Goal: Task Accomplishment & Management: Manage account settings

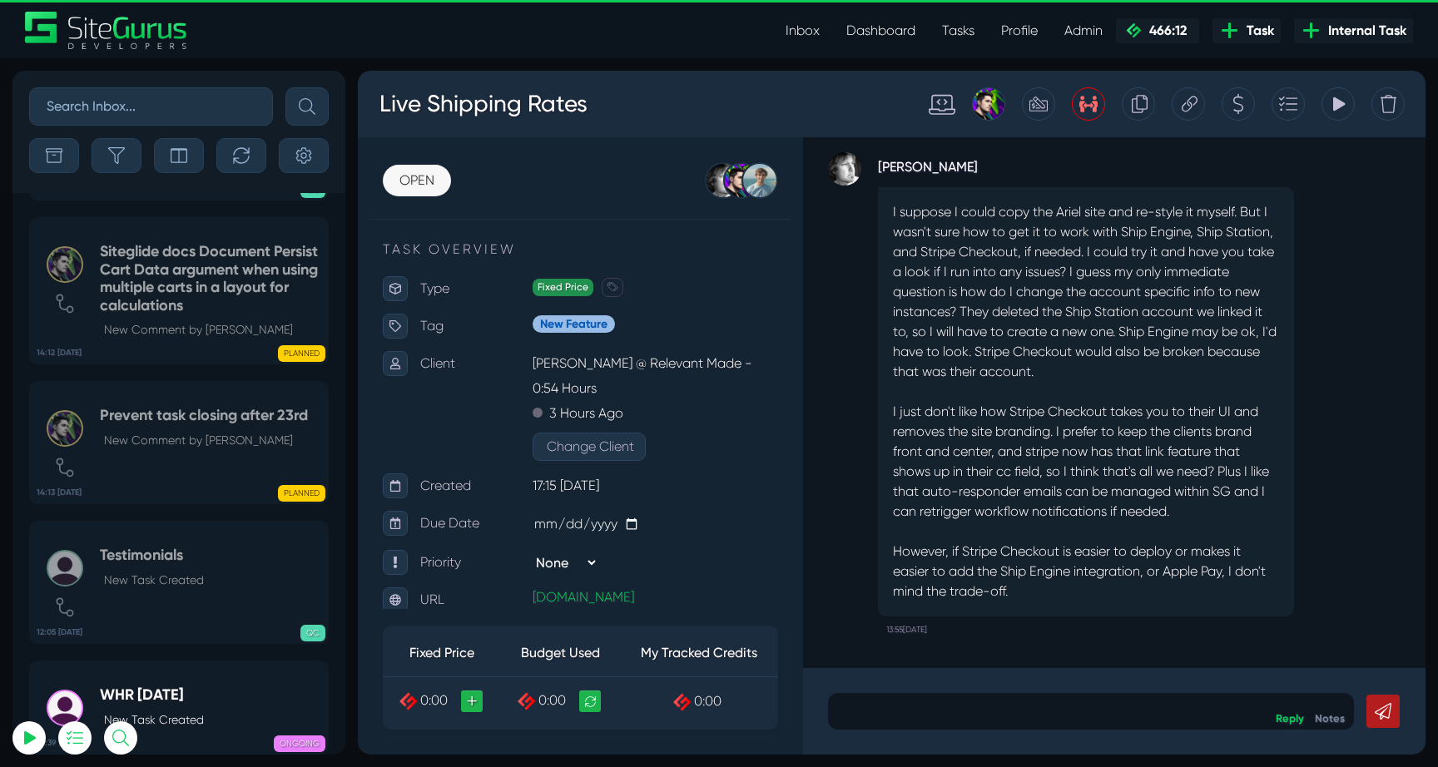
select select "0"
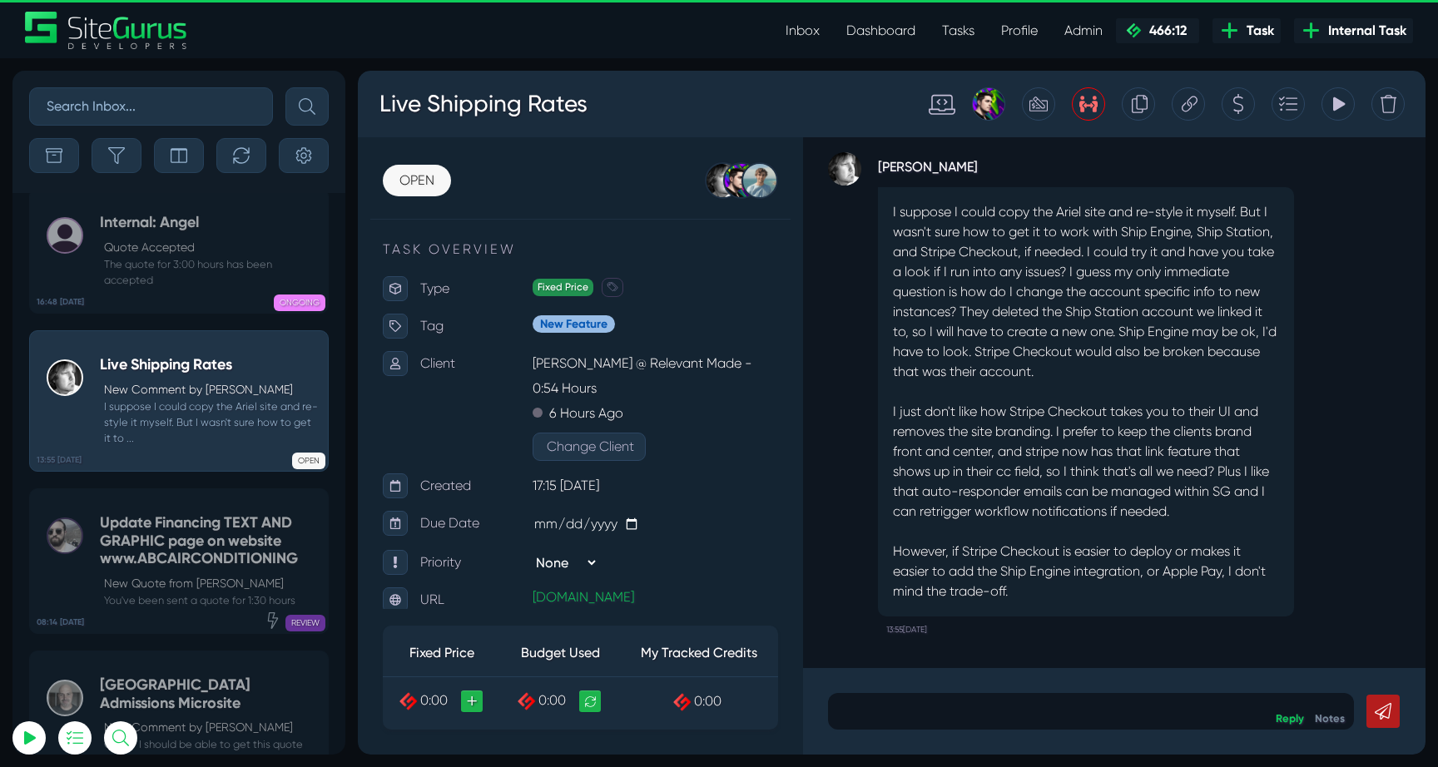
scroll to position [-66068, 0]
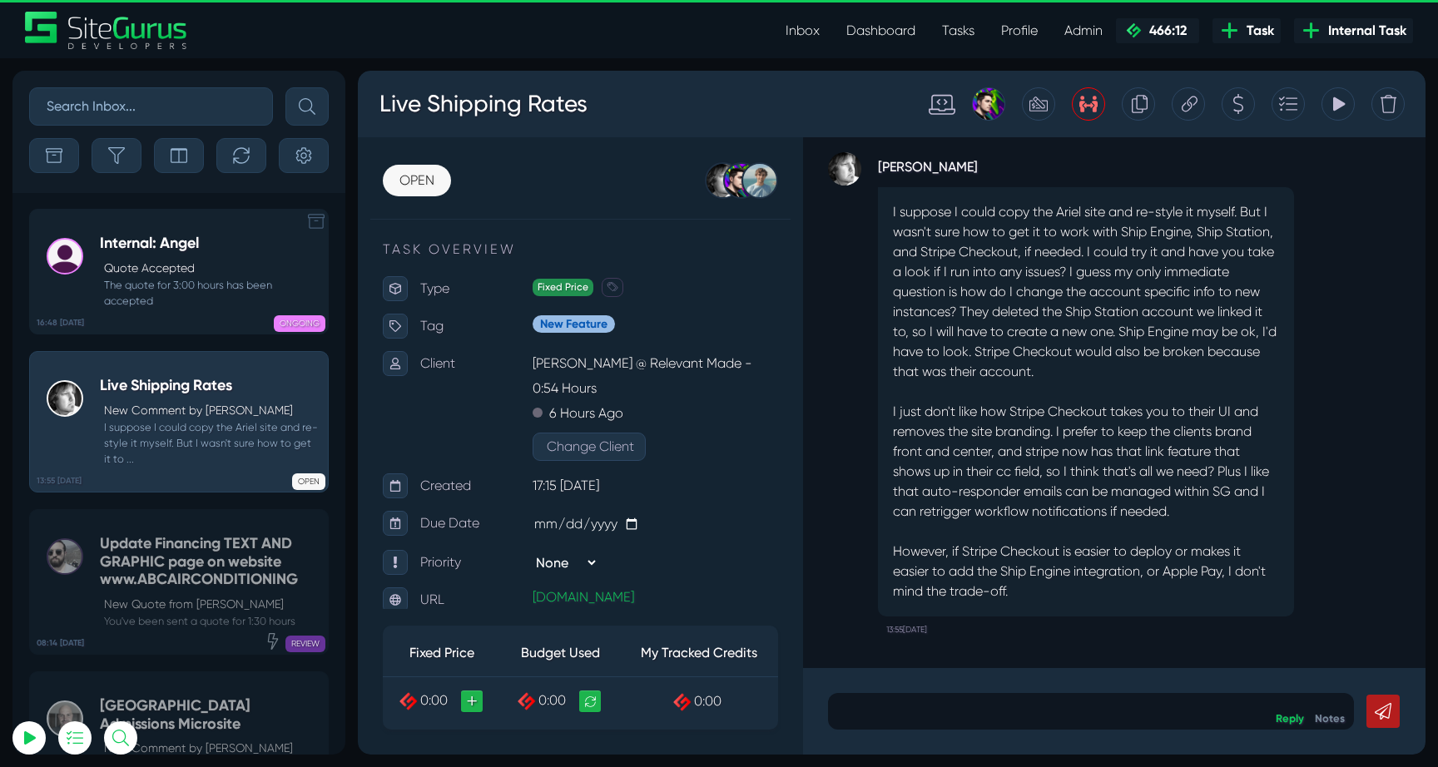
click at [117, 233] on link "16:48 14 Oct Internal: Angel Quote Accepted The quote for 3:00 hours has been a…" at bounding box center [179, 272] width 300 height 126
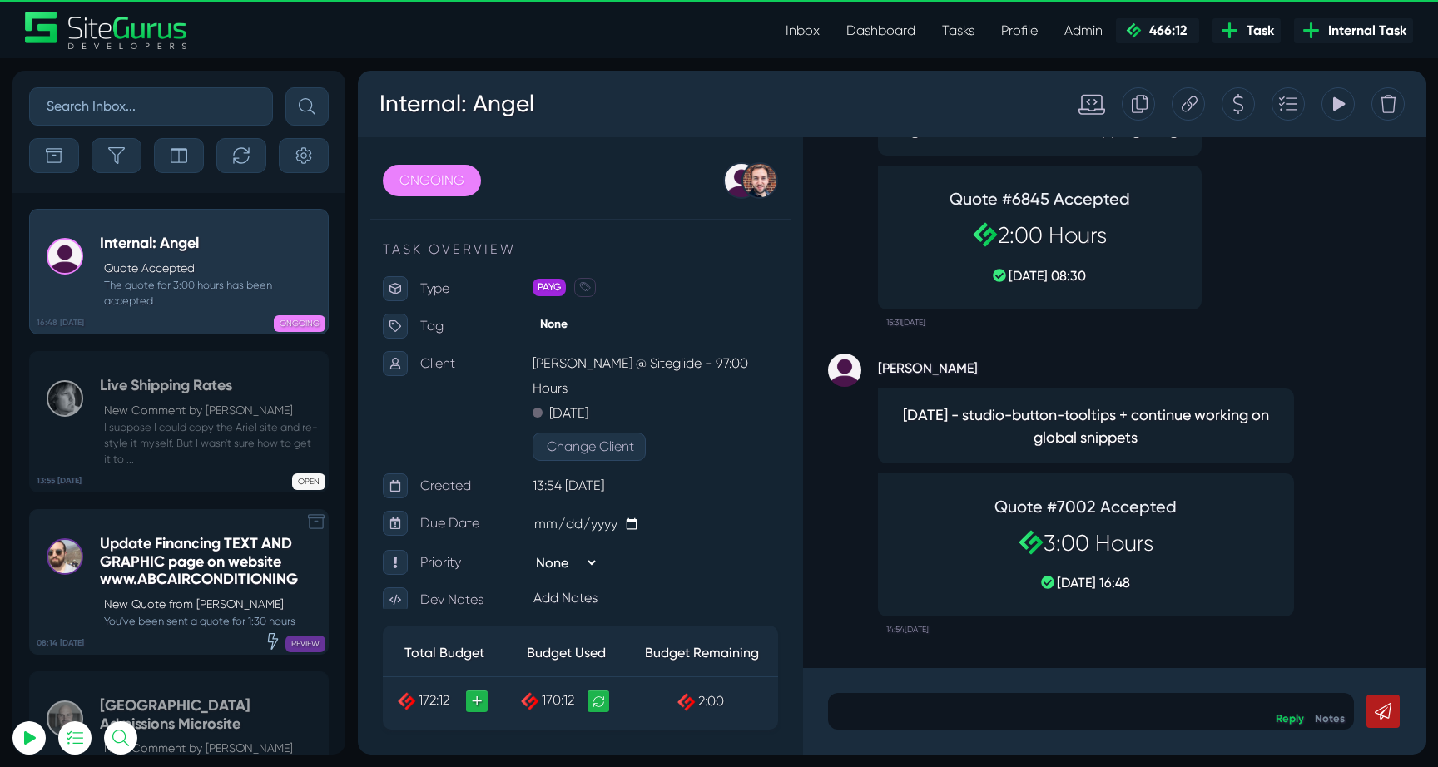
click at [174, 549] on h5 "Update Financing TEXT AND GRAPHIC page on website www.ABCAIRCONDITIONING" at bounding box center [210, 562] width 220 height 54
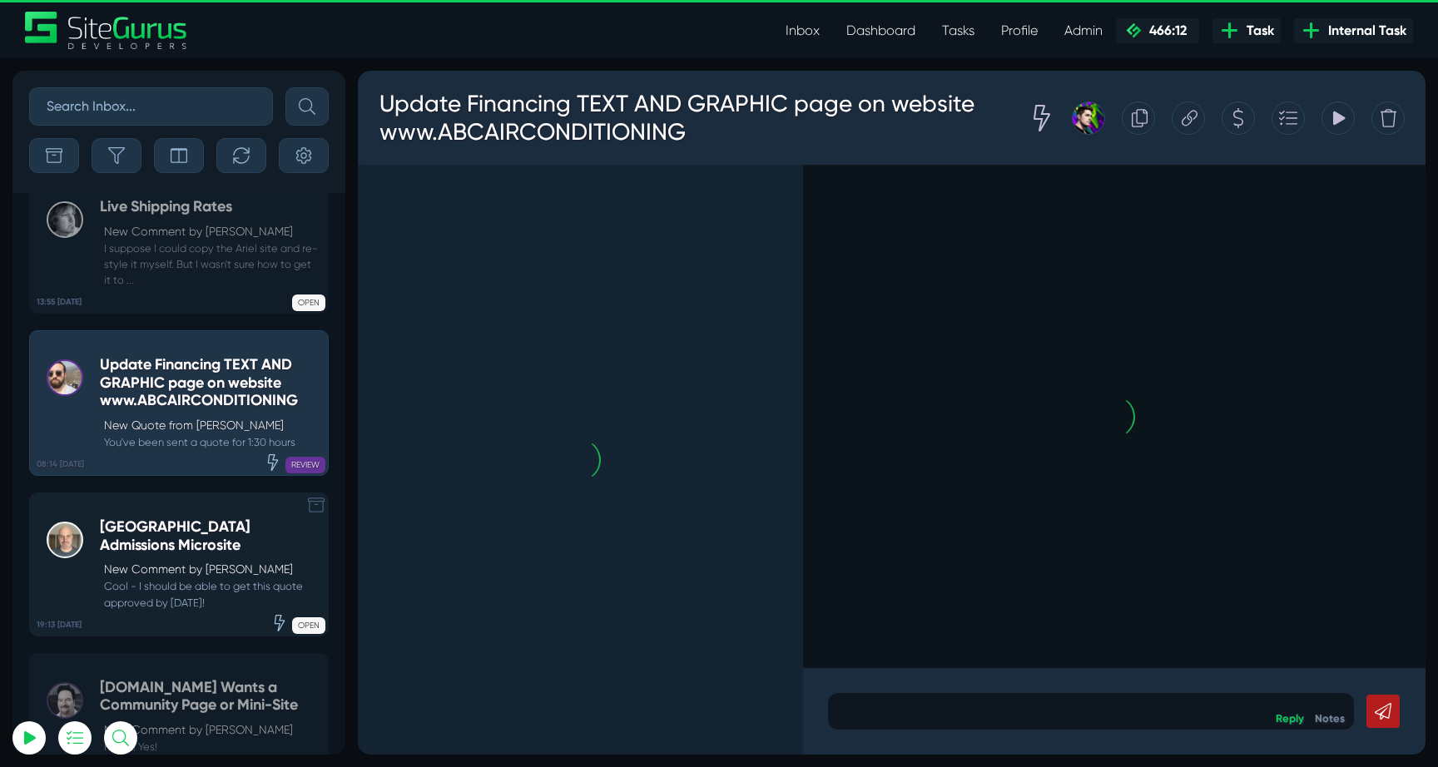
click at [180, 578] on small "Cool - I should be able to get this quote approved by tomorrow!" at bounding box center [210, 594] width 220 height 32
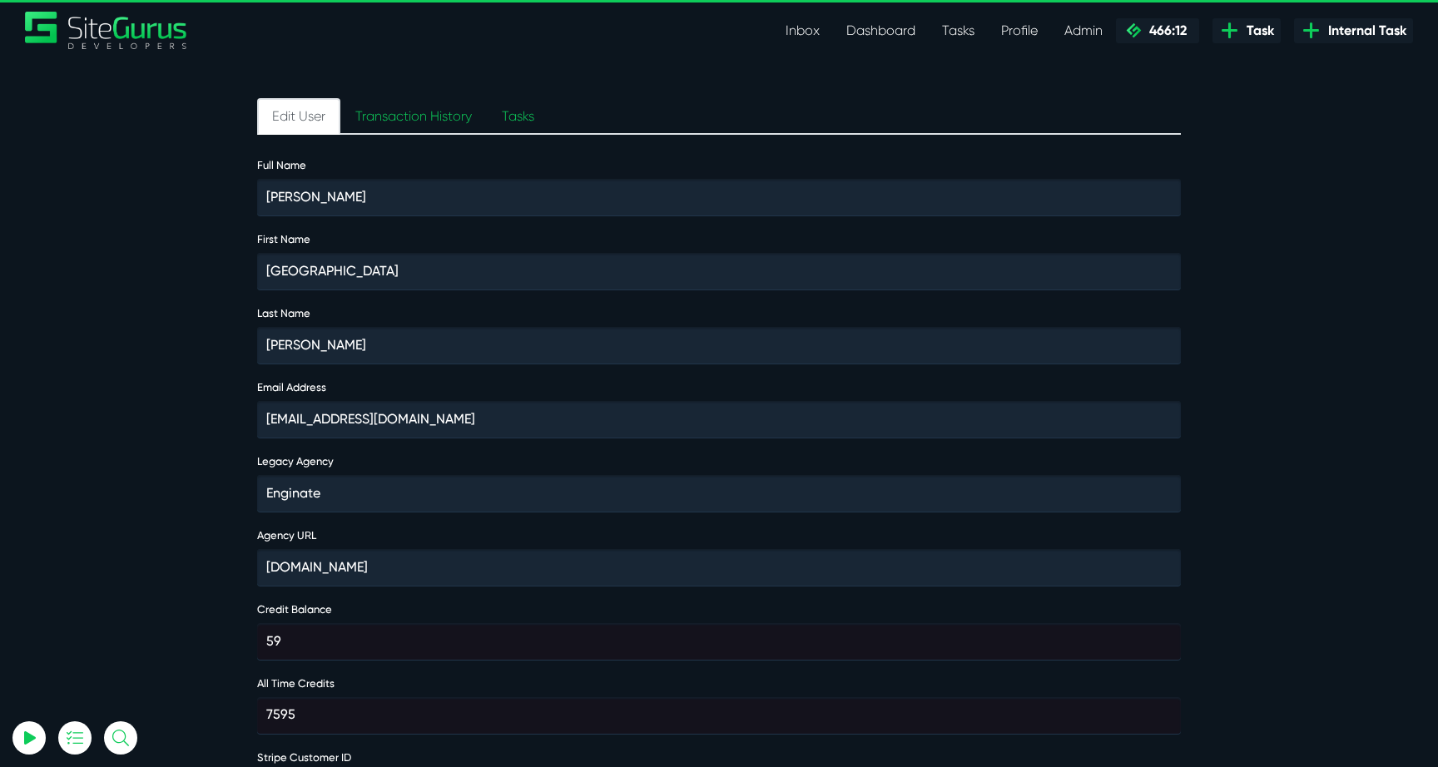
scroll to position [269, 0]
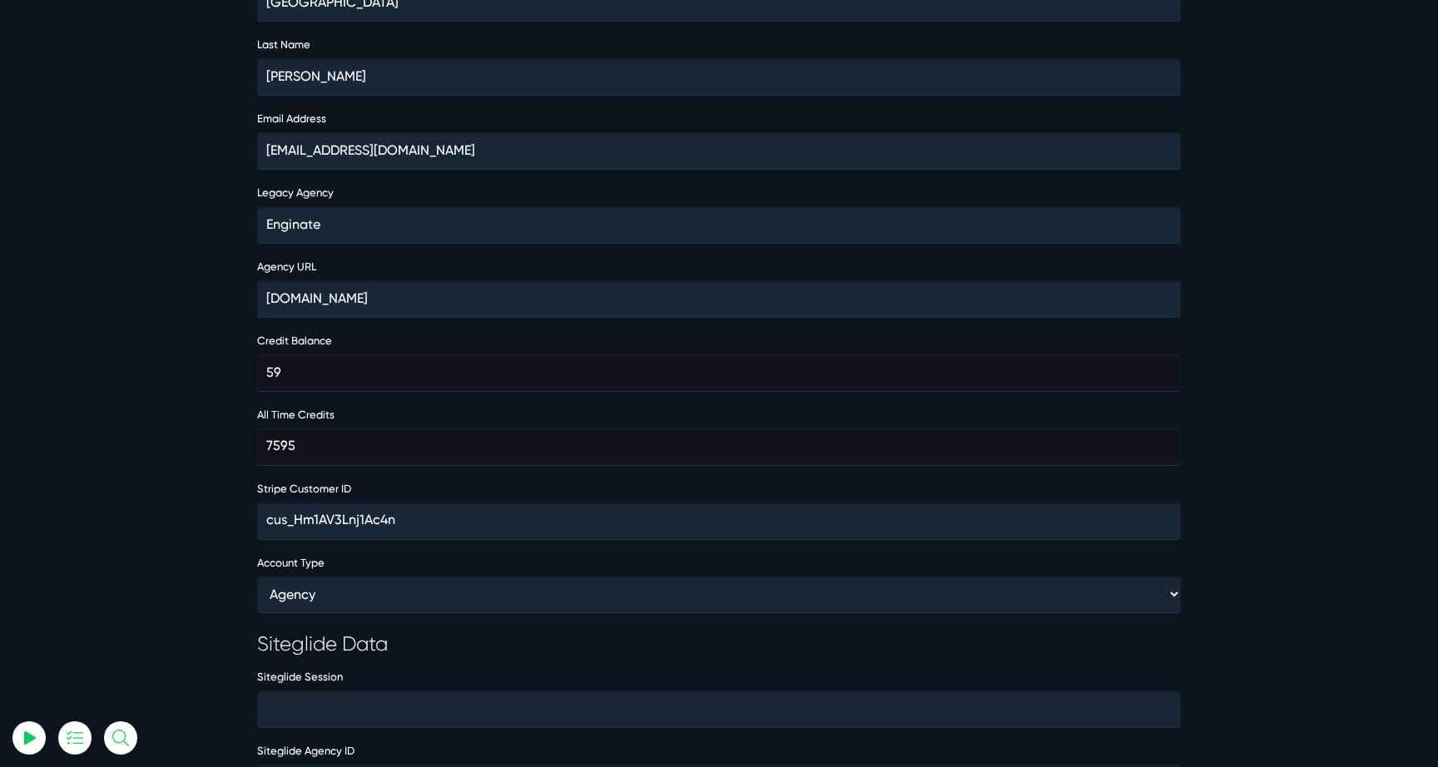
select select "0"
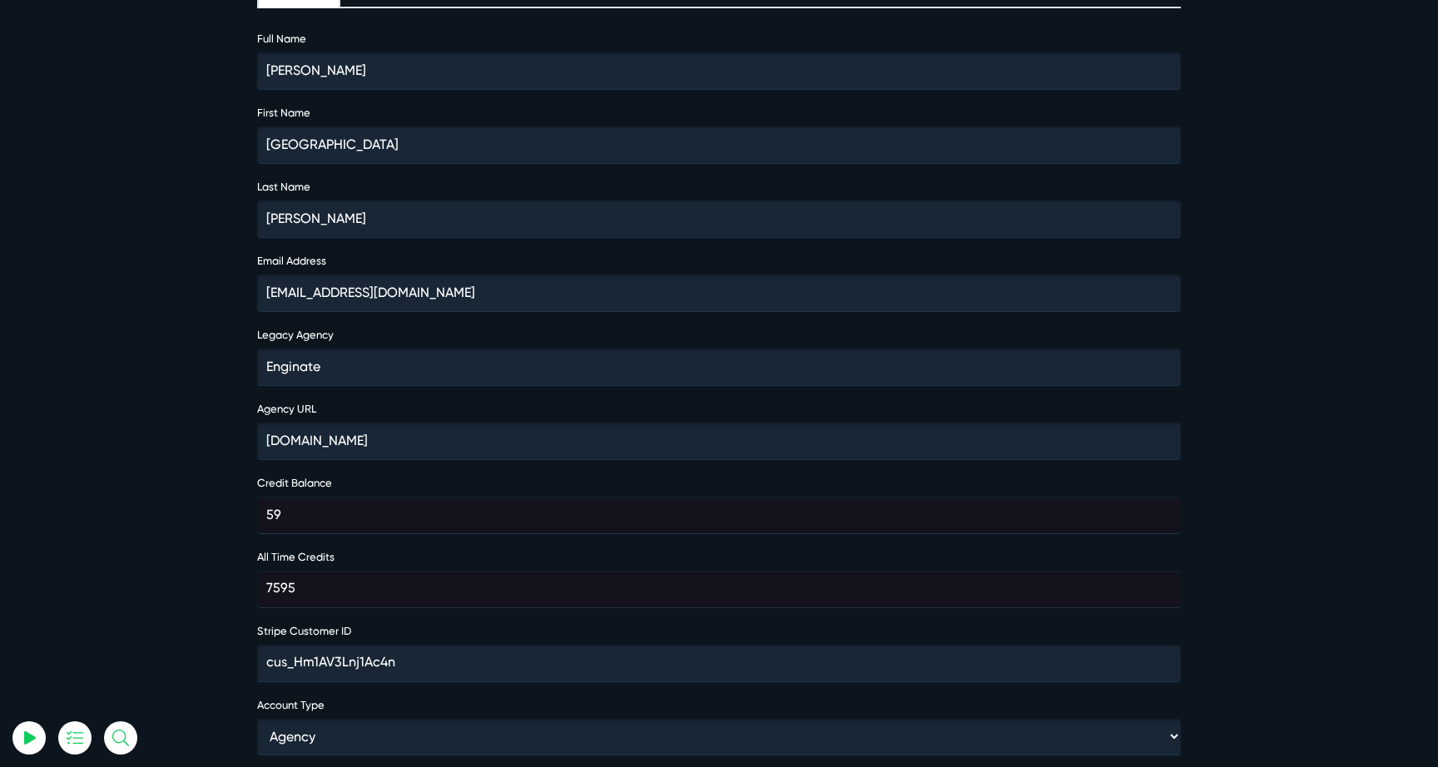
scroll to position [0, 0]
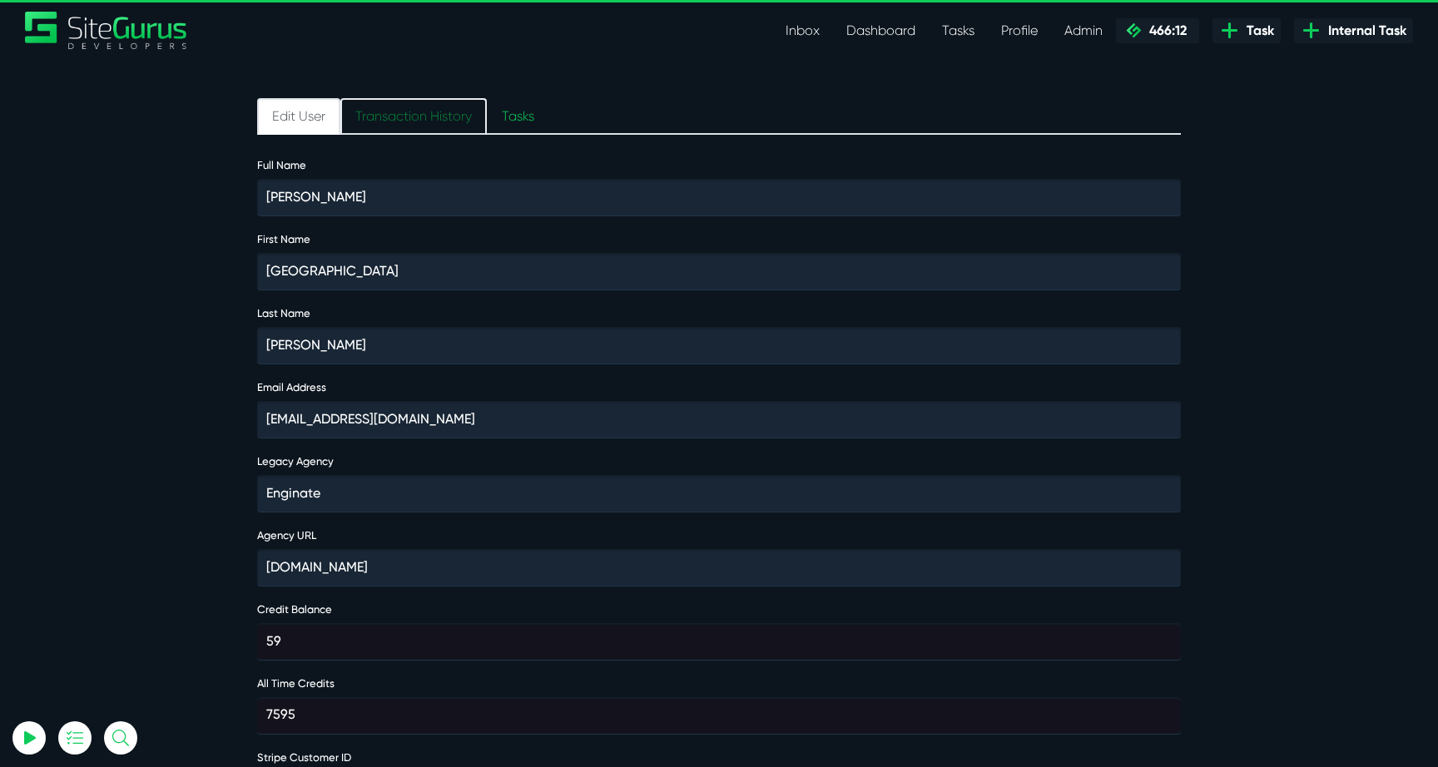
click at [422, 126] on link "Transaction History" at bounding box center [413, 116] width 146 height 37
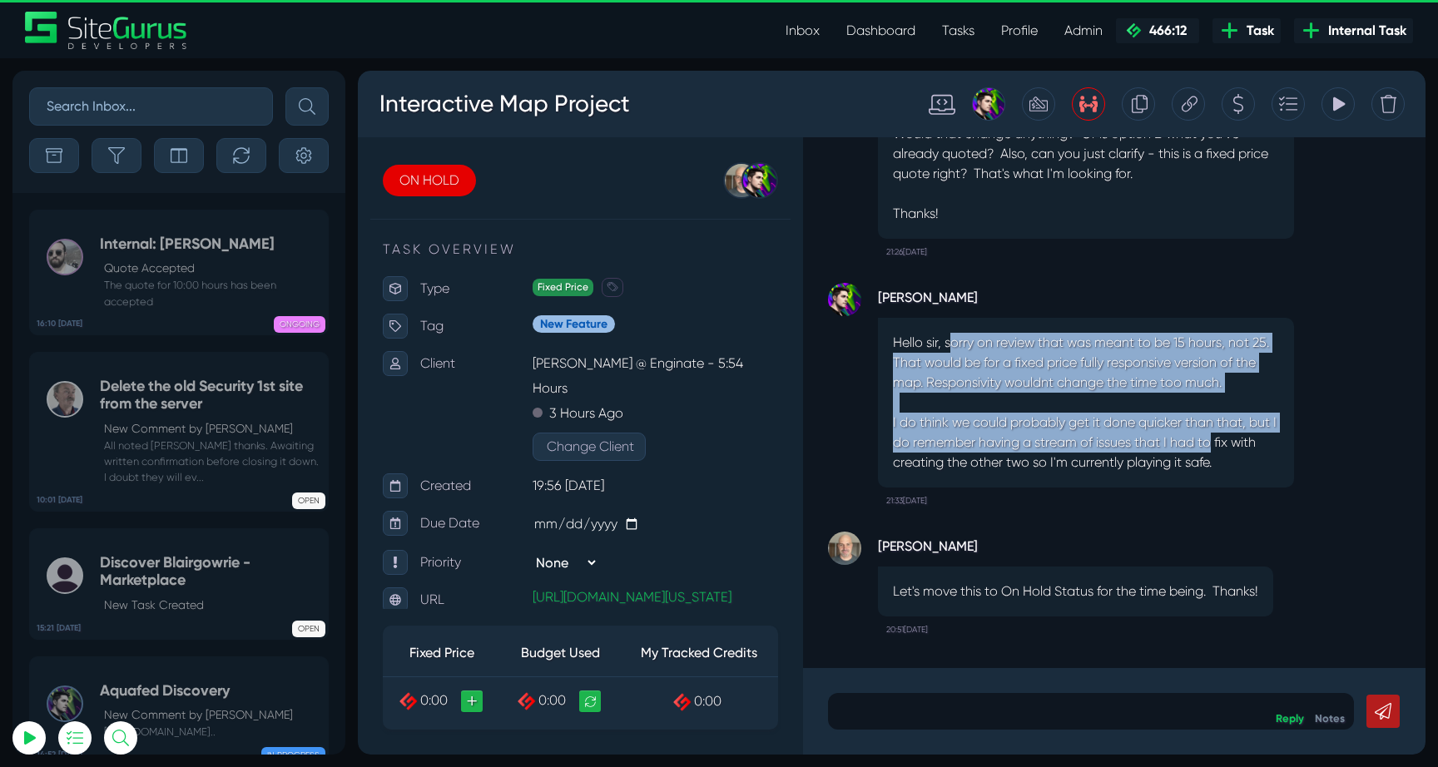
drag, startPoint x: 950, startPoint y: 349, endPoint x: 1221, endPoint y: 433, distance: 283.2
click at [1221, 433] on div "Hello sir, sorry on review that was meant to be 15 hours, not 25. That would be…" at bounding box center [1086, 403] width 416 height 170
click at [1221, 433] on p "I do think we could probably get it done quicker than that, but I do remember h…" at bounding box center [1086, 443] width 386 height 60
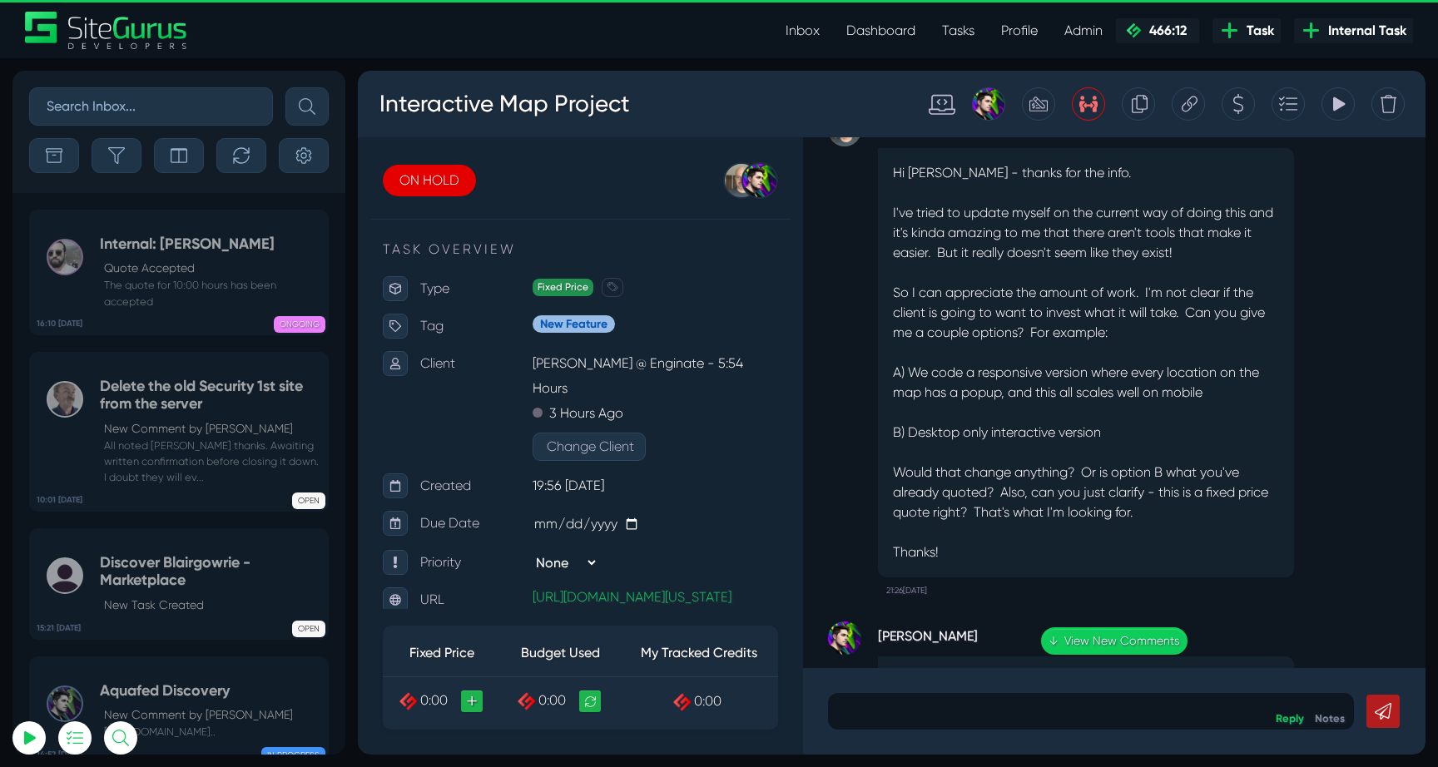
scroll to position [-350, 0]
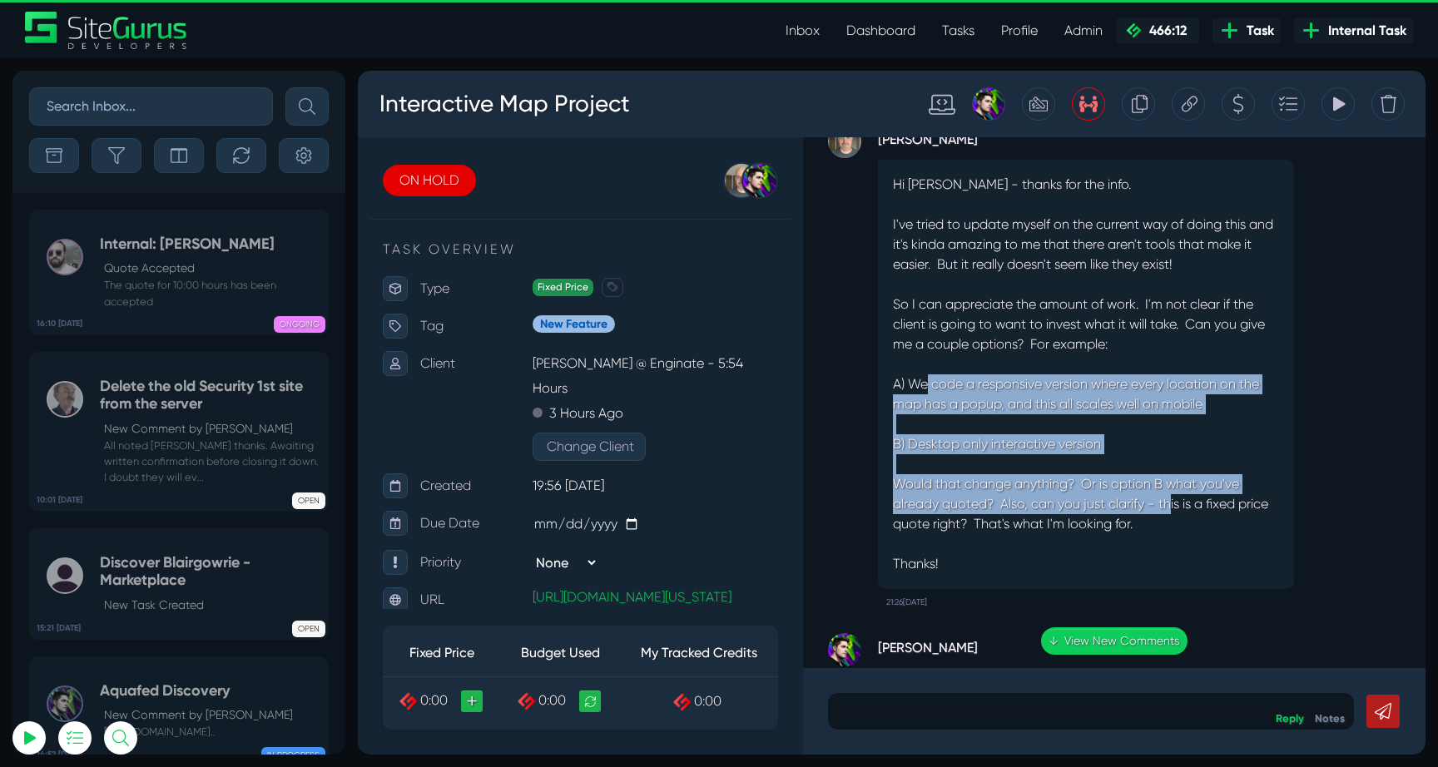
drag, startPoint x: 927, startPoint y: 374, endPoint x: 1173, endPoint y: 517, distance: 284.2
click at [1173, 514] on p "I've tried to update myself on the current way of doing this and it's kinda ama…" at bounding box center [1086, 395] width 386 height 360
click at [1173, 517] on p "I've tried to update myself on the current way of doing this and it's kinda ama…" at bounding box center [1086, 395] width 386 height 360
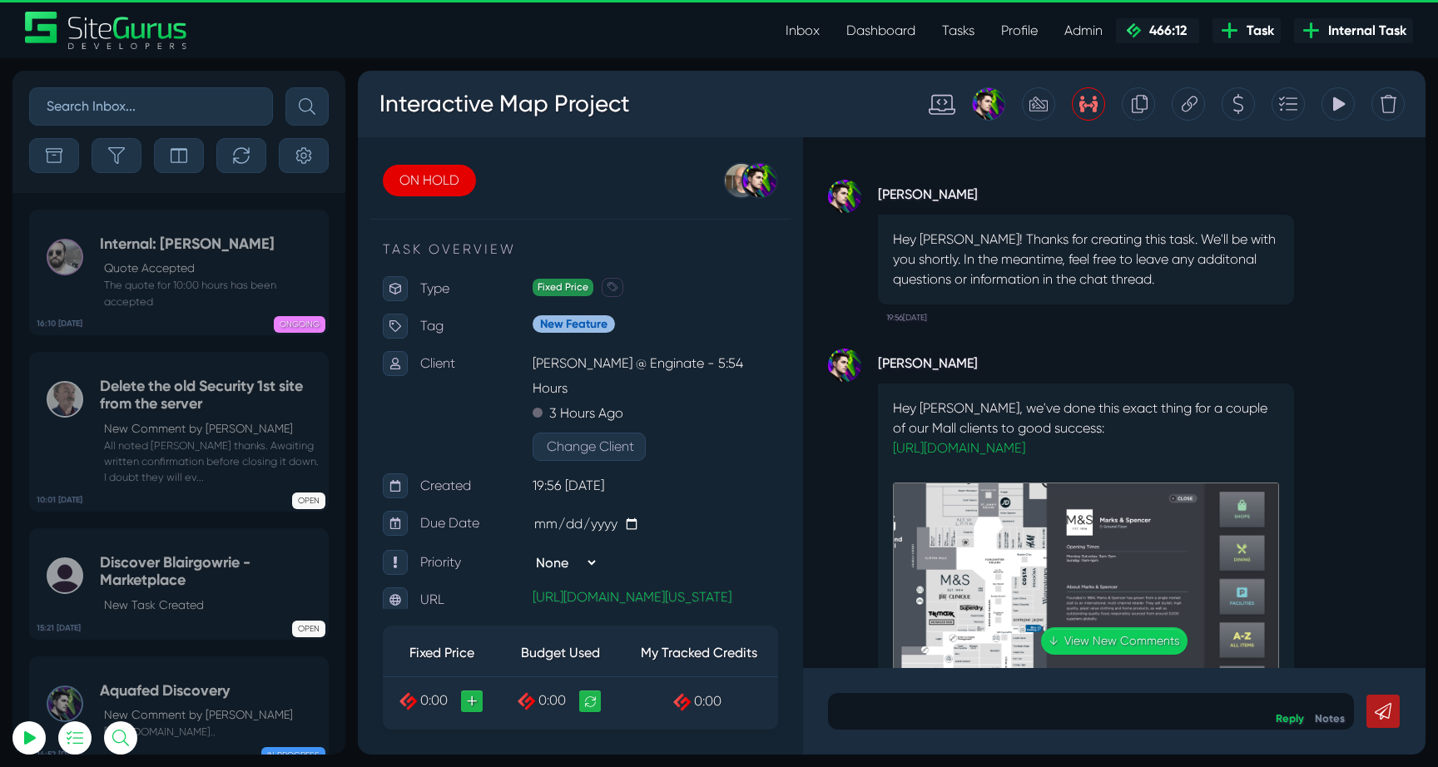
scroll to position [0, 0]
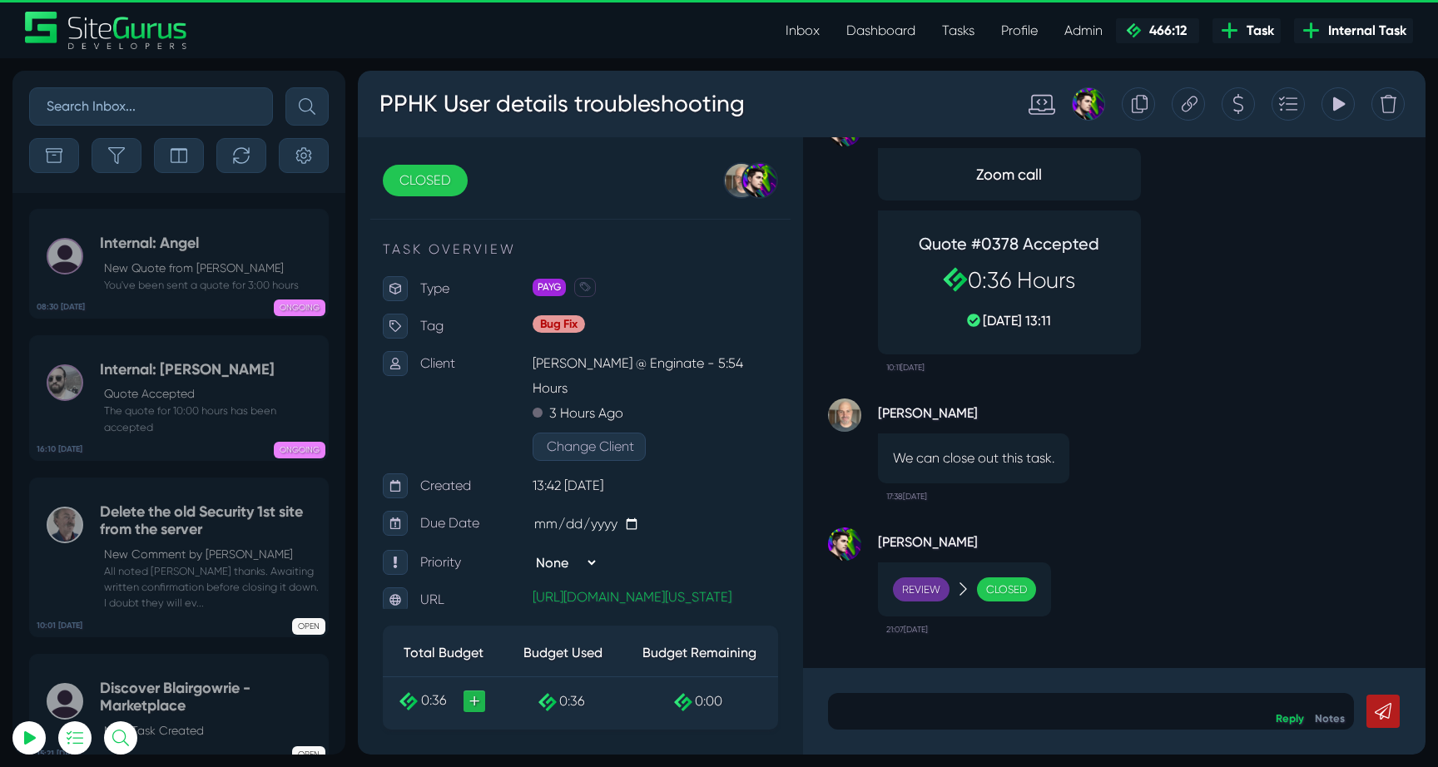
scroll to position [-4489, 0]
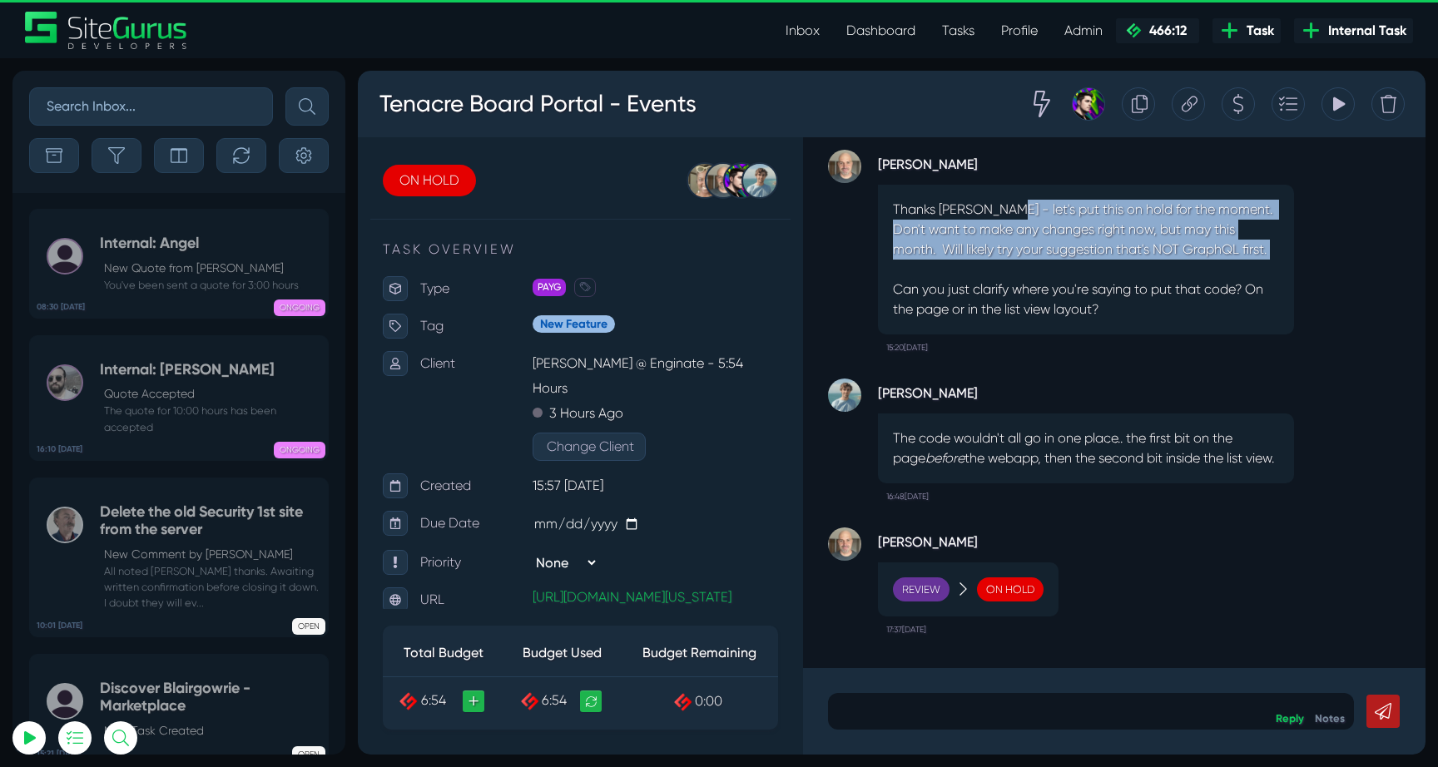
drag, startPoint x: 1000, startPoint y: 211, endPoint x: 1180, endPoint y: 269, distance: 188.7
click at [1180, 269] on p "Thanks [PERSON_NAME] - let's put this on hold for the moment. Don't want to mak…" at bounding box center [1086, 260] width 386 height 120
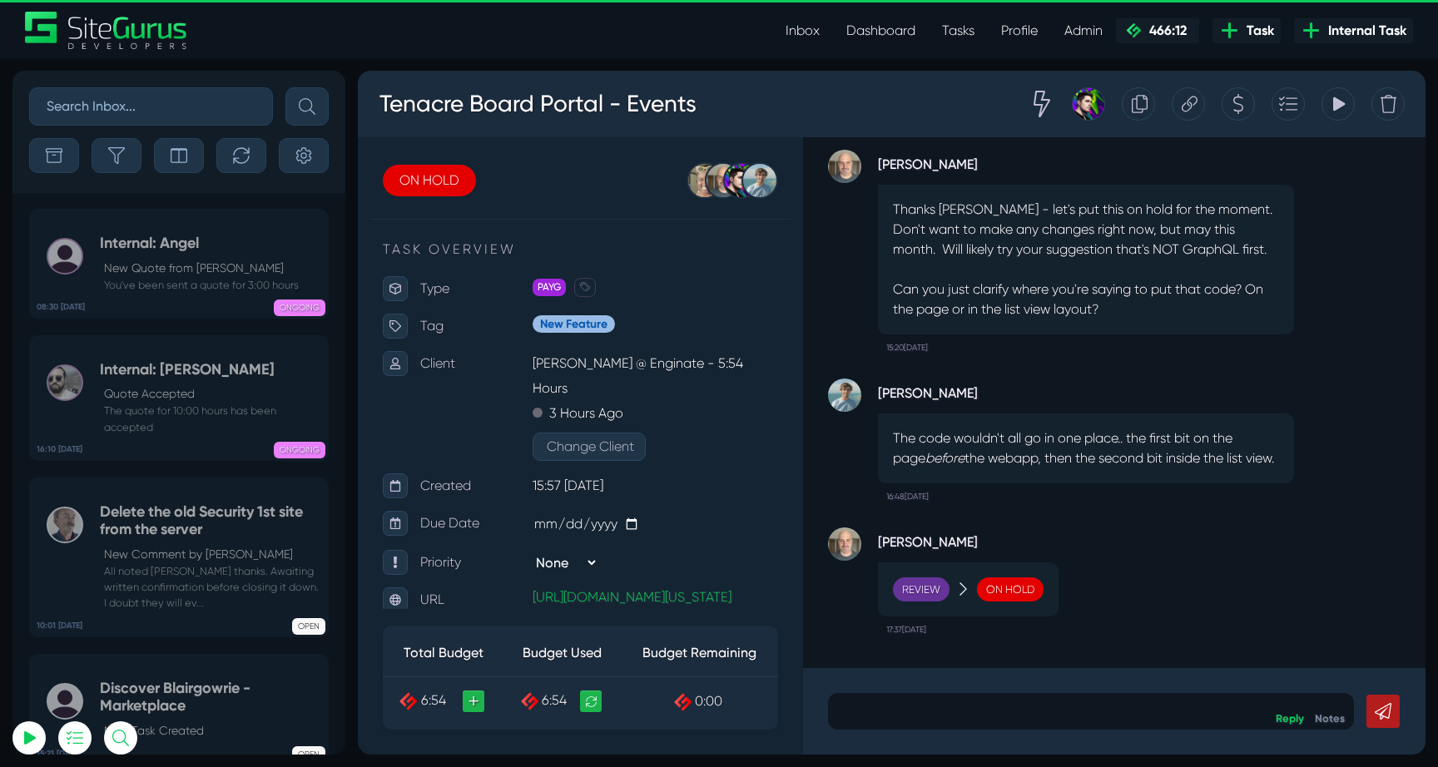
click at [1329, 120] on div "Tracking Totals Total 6.1 Total 0.8" at bounding box center [1209, 103] width 418 height 33
click at [1332, 114] on icon at bounding box center [1338, 104] width 15 height 32
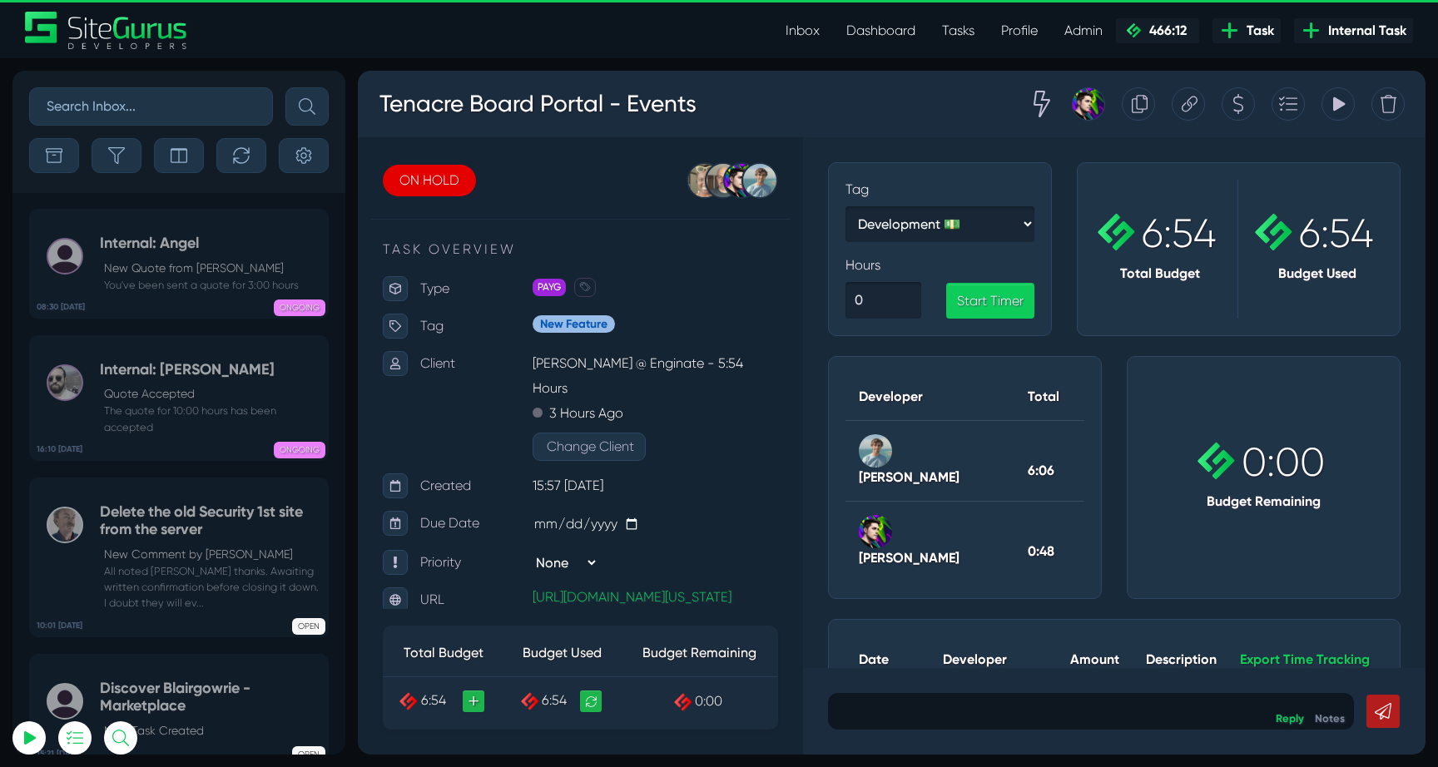
click at [1332, 114] on icon at bounding box center [1338, 104] width 15 height 32
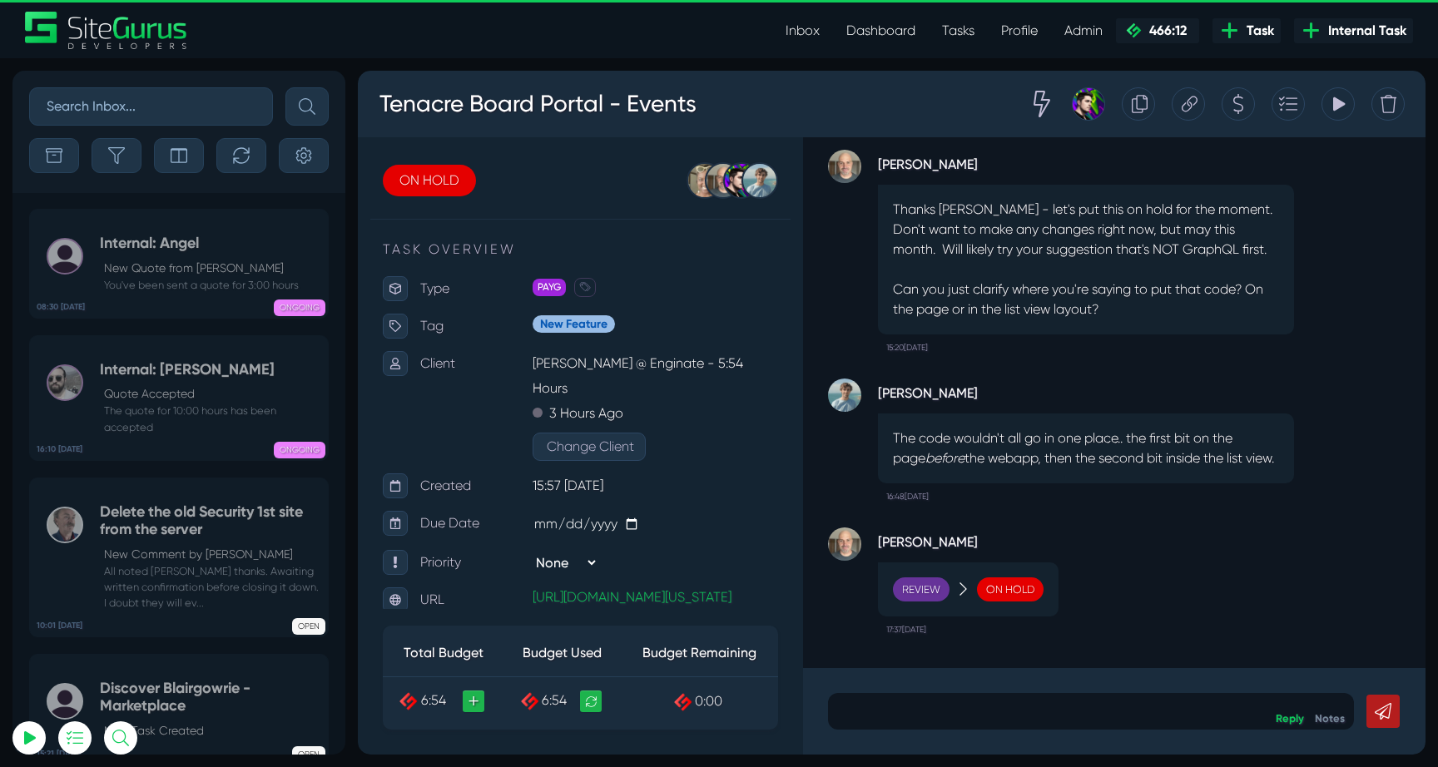
click at [1332, 114] on icon at bounding box center [1338, 104] width 15 height 32
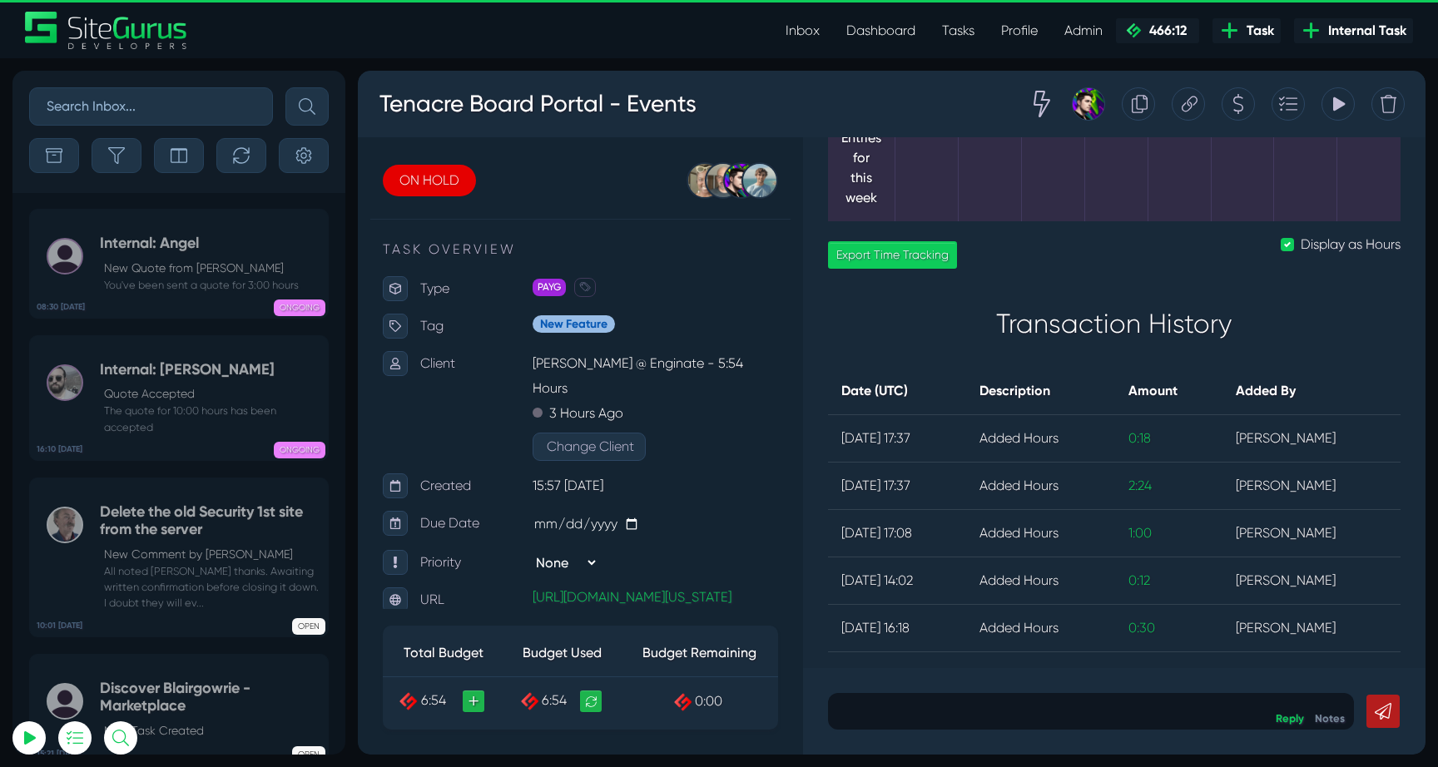
scroll to position [1510, 0]
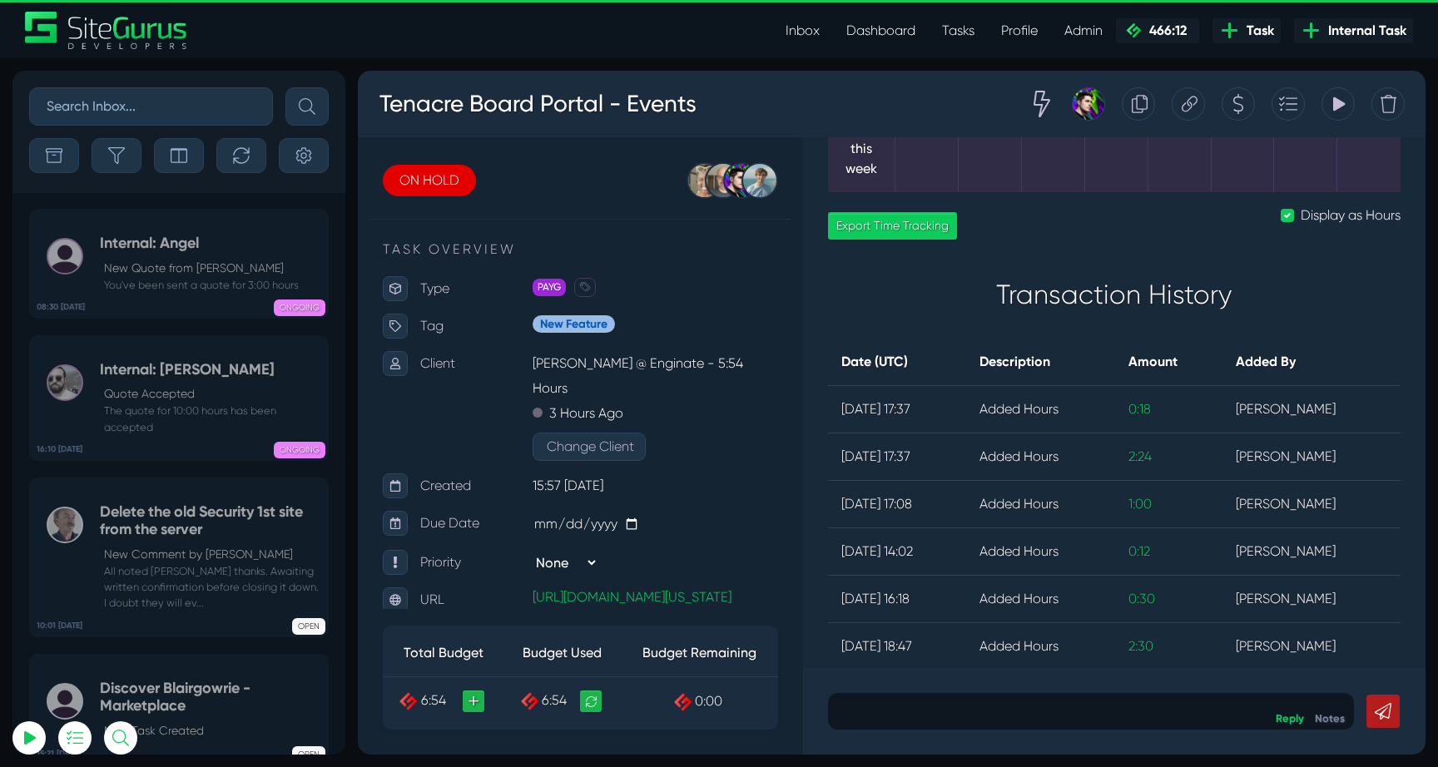
click at [1337, 108] on icon at bounding box center [1339, 104] width 12 height 14
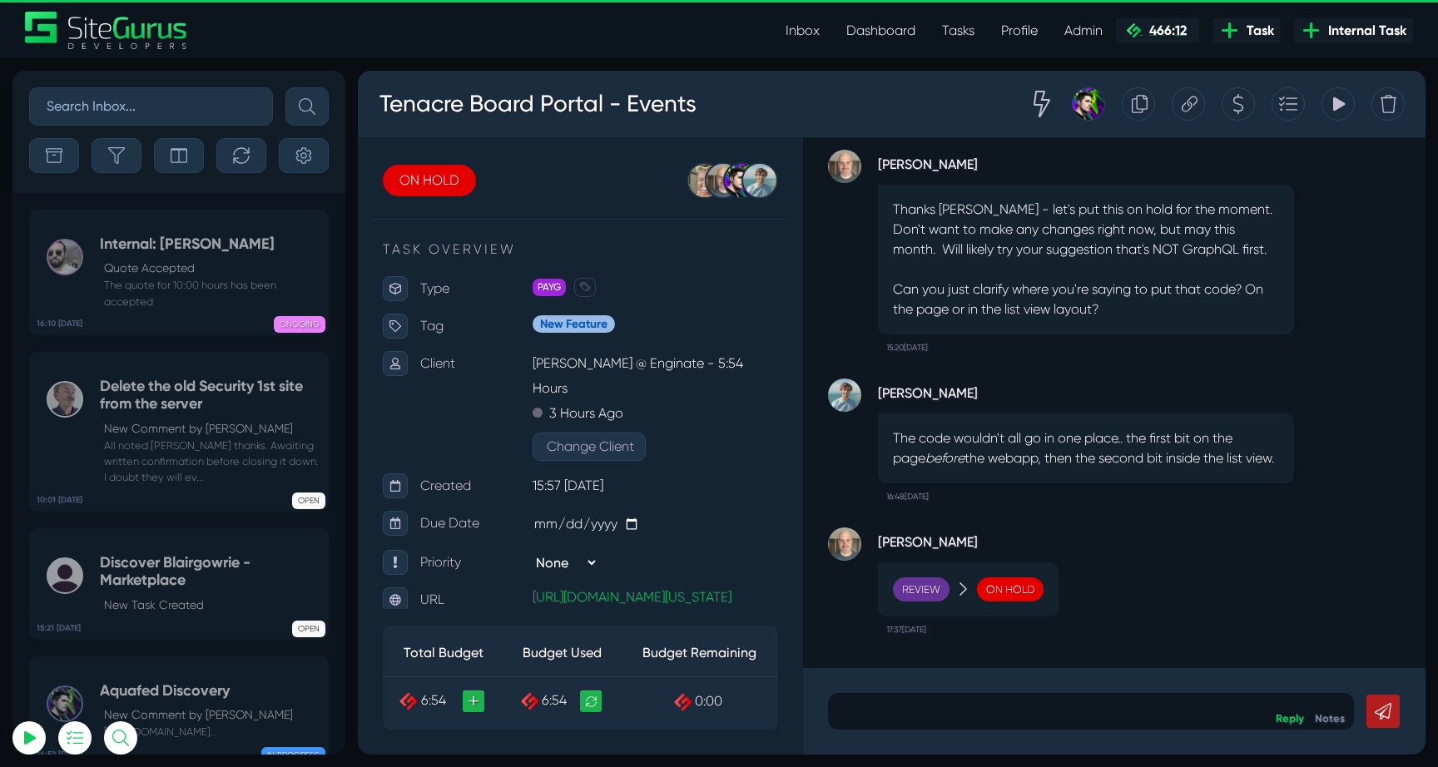
scroll to position [-4489, 0]
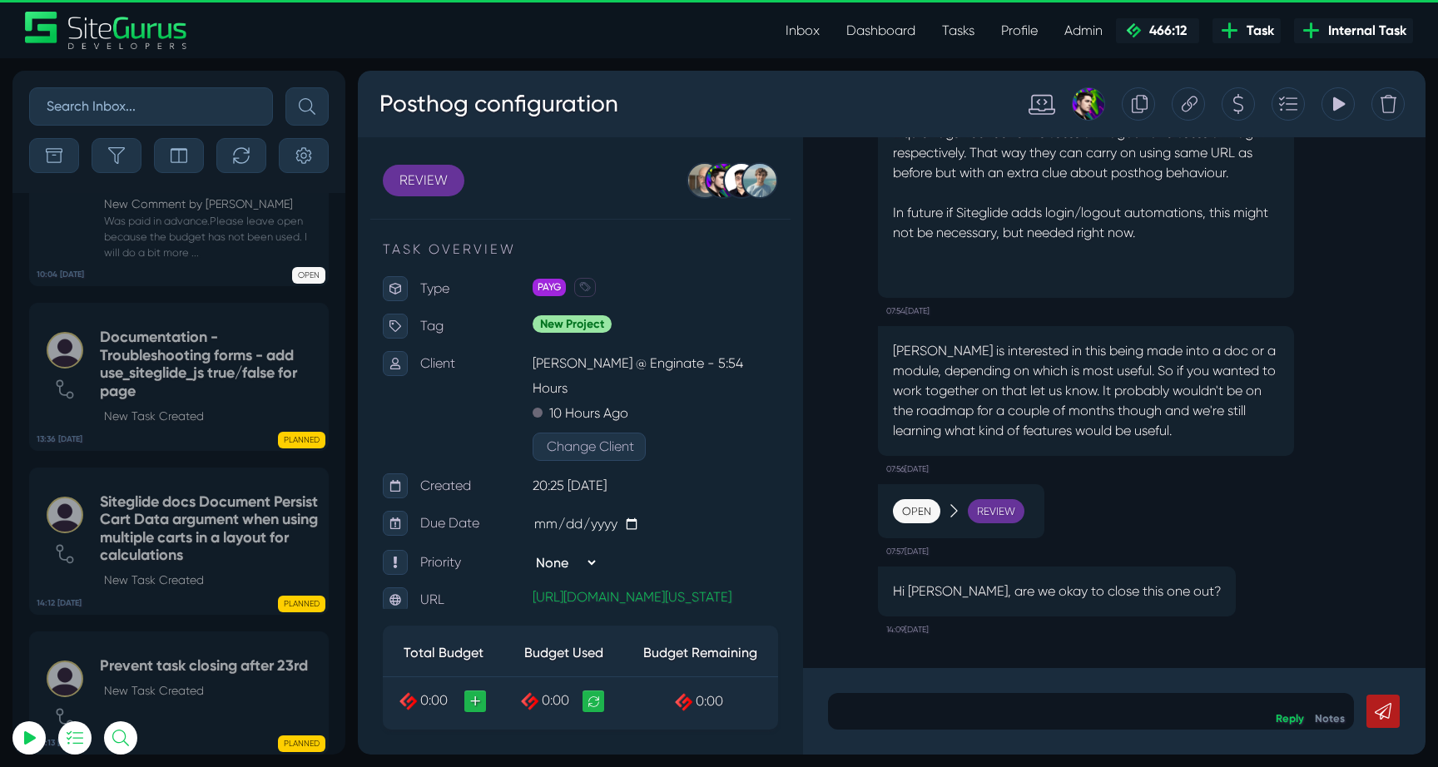
select select "0"
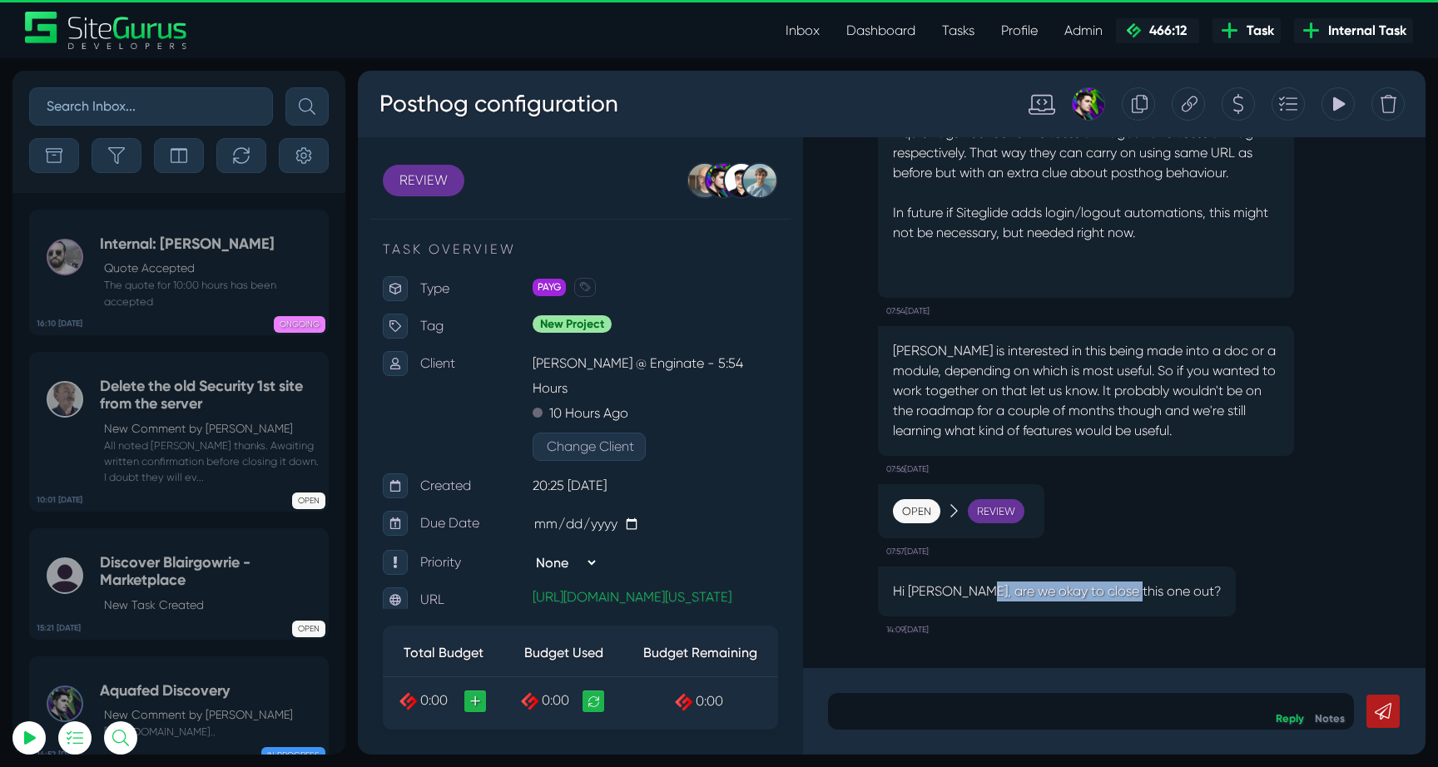
drag, startPoint x: 977, startPoint y: 594, endPoint x: 1131, endPoint y: 594, distance: 154.0
click at [1131, 594] on p "Hi [PERSON_NAME], are we okay to close this one out?" at bounding box center [1057, 592] width 328 height 20
click at [1131, 594] on p "Hi Devon, are we okay to close this one out?" at bounding box center [1057, 592] width 328 height 20
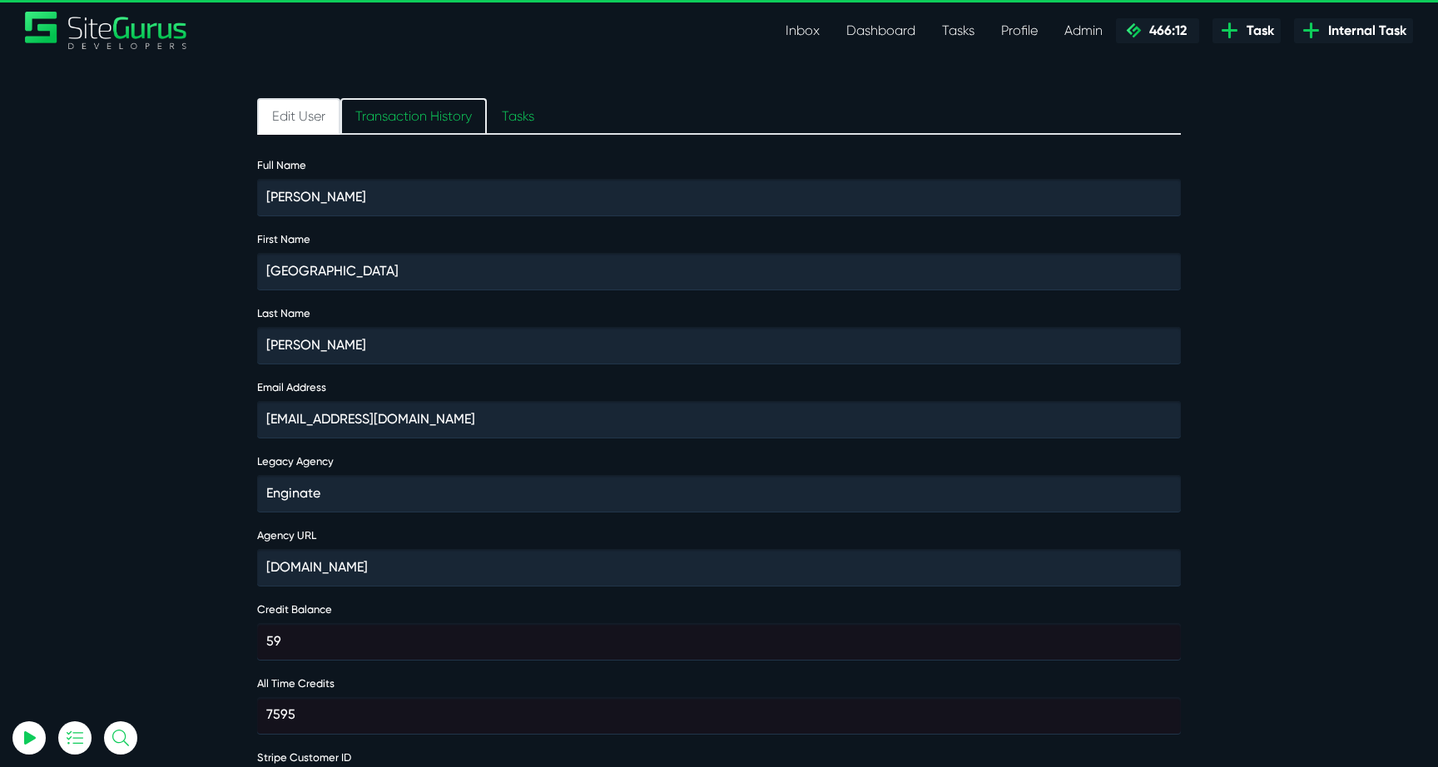
click at [422, 126] on link "Transaction History" at bounding box center [413, 116] width 146 height 37
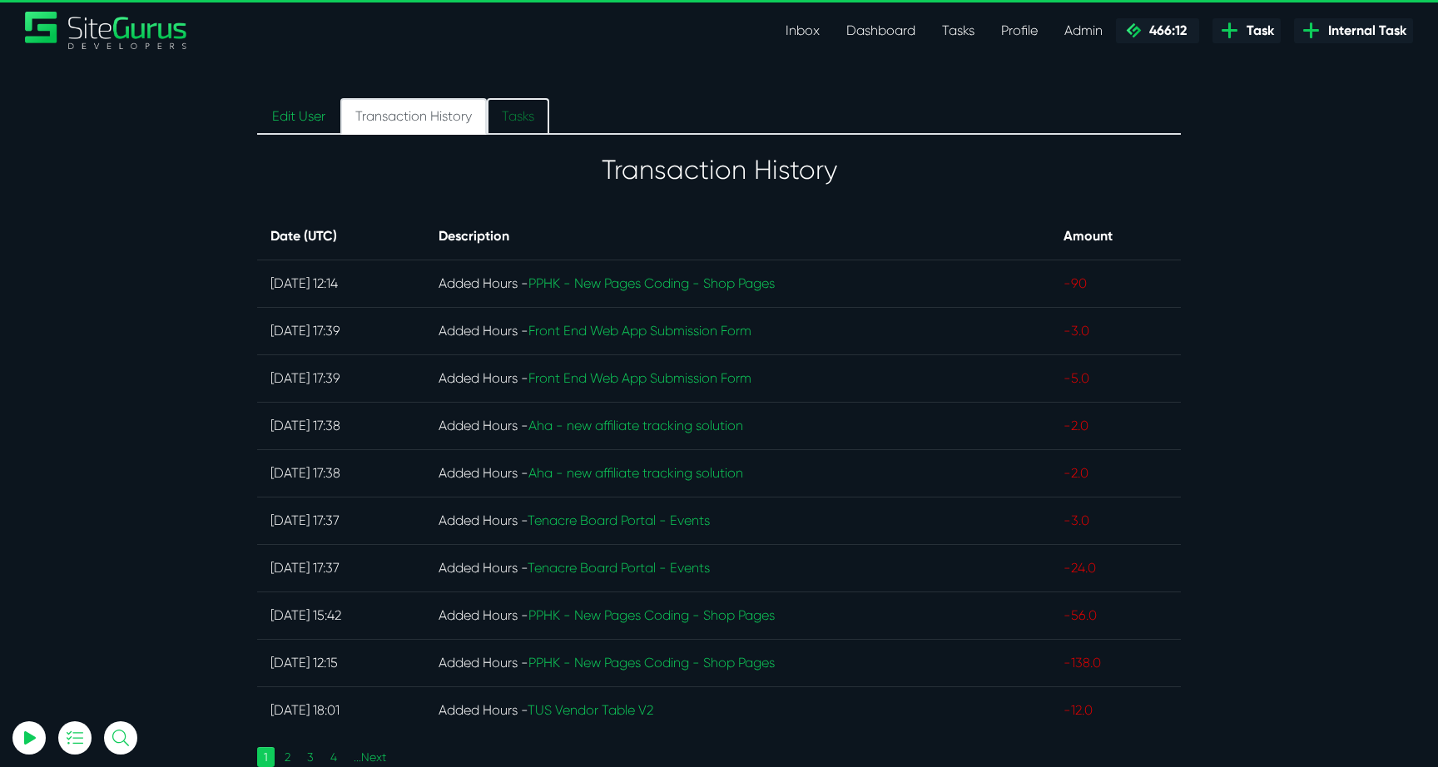
click at [533, 122] on link "Tasks" at bounding box center [518, 116] width 62 height 37
